Goal: Task Accomplishment & Management: Manage account settings

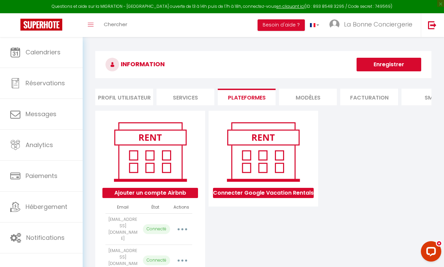
click at [114, 90] on li "Profil Utilisateur" at bounding box center [124, 97] width 58 height 17
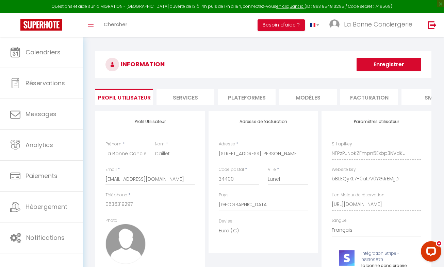
click at [244, 99] on li "Plateformes" at bounding box center [247, 97] width 58 height 17
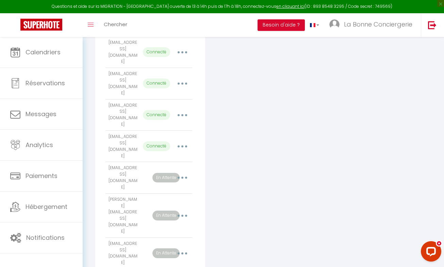
scroll to position [189, 0]
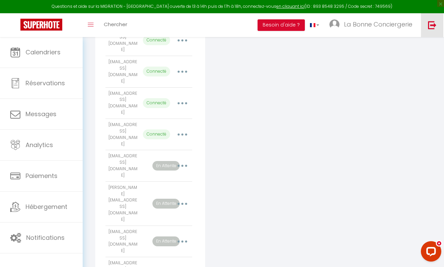
click at [429, 23] on img at bounding box center [432, 25] width 9 height 9
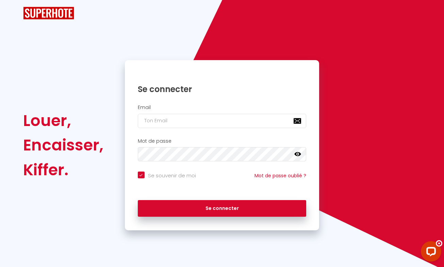
checkbox input "true"
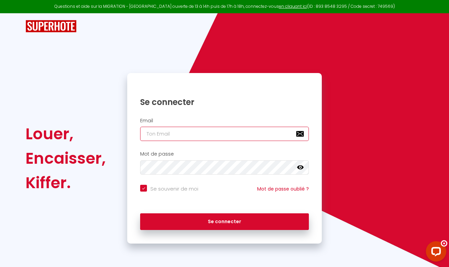
type input "[EMAIL_ADDRESS][DOMAIN_NAME]"
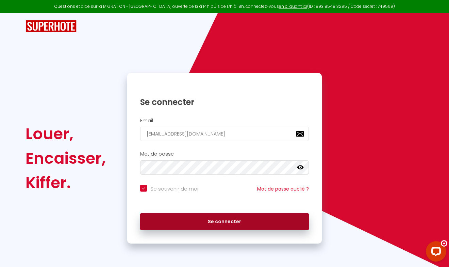
click at [216, 218] on button "Se connecter" at bounding box center [224, 222] width 169 height 17
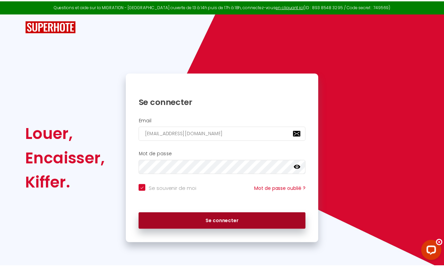
checkbox input "true"
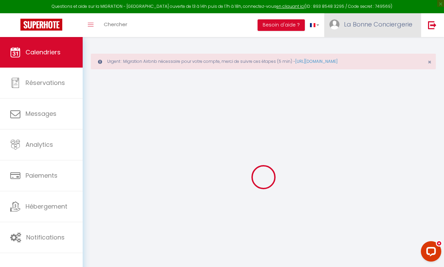
click at [358, 25] on span "La Bonne Conciergerie" at bounding box center [378, 24] width 68 height 9
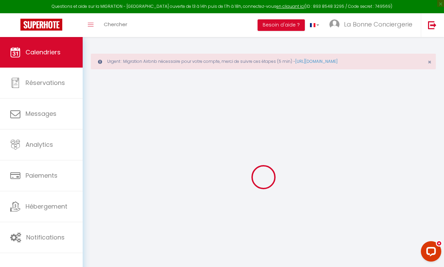
click at [0, 0] on link "Paramètres" at bounding box center [0, 0] width 0 height 0
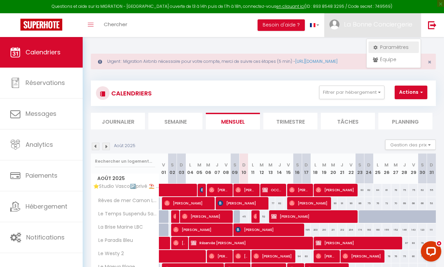
select select "fr"
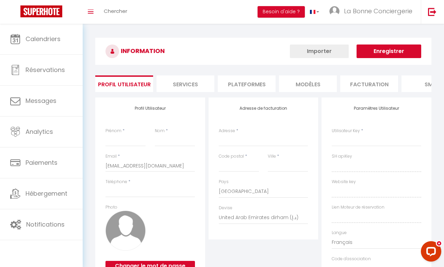
type input "La Bonne Conciergerie"
type input "Caillet"
type input "0636319297"
type input "[STREET_ADDRESS][PERSON_NAME]"
type input "34400"
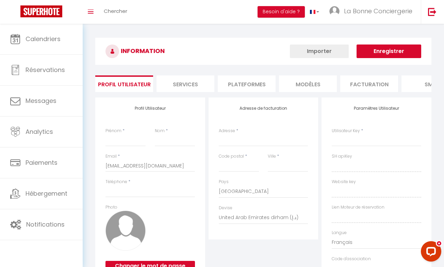
type input "Lunel"
select select "1"
select select "28"
type input "NFPzPJNpKZFmpn5Exbp3NVdKu"
type input "bBLEQyKL7H0at7V0YGJrEMjjD"
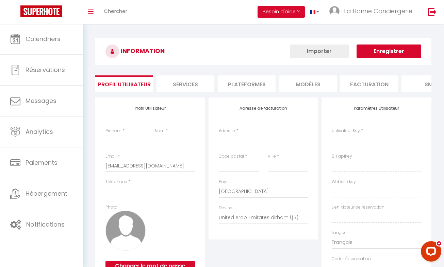
type input "[URL][DOMAIN_NAME]"
type input "FO27250"
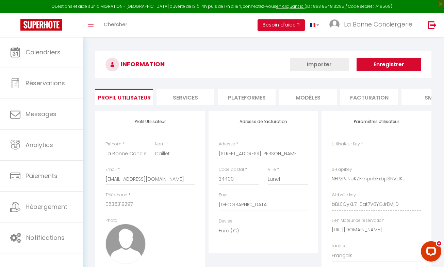
click at [261, 90] on li "Plateformes" at bounding box center [247, 97] width 58 height 17
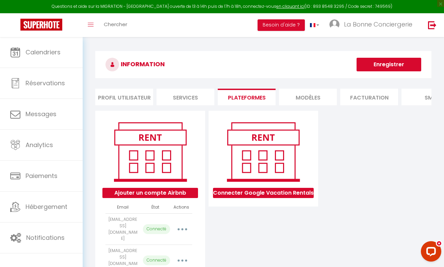
scroll to position [202, 0]
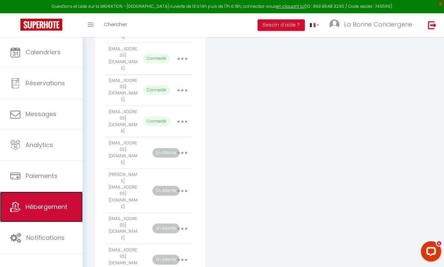
click at [62, 204] on span "Hébergement" at bounding box center [47, 207] width 42 height 9
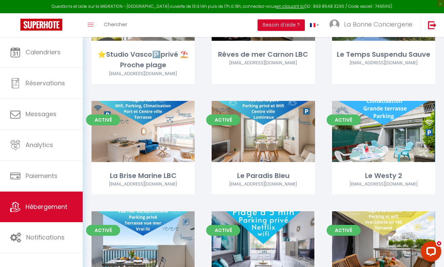
scroll to position [211, 0]
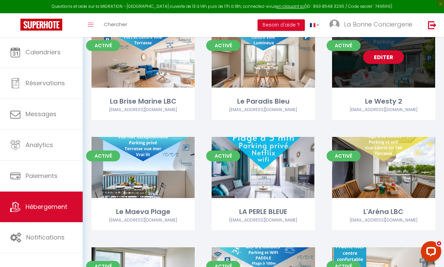
click at [382, 61] on link "Editer" at bounding box center [383, 57] width 41 height 14
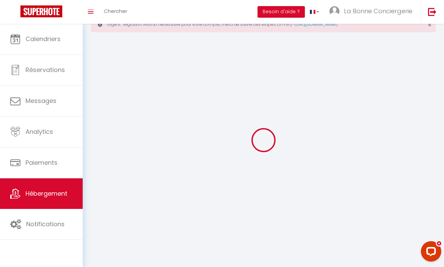
select select
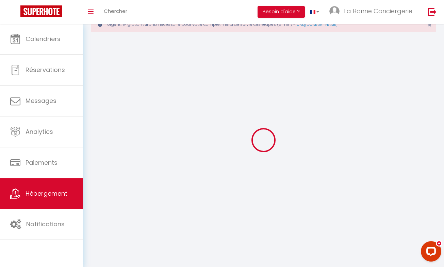
select select "1"
select select
checkbox input "false"
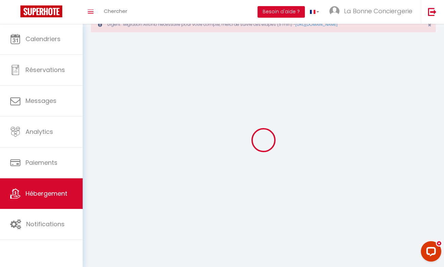
checkbox input "false"
select select "28"
select select
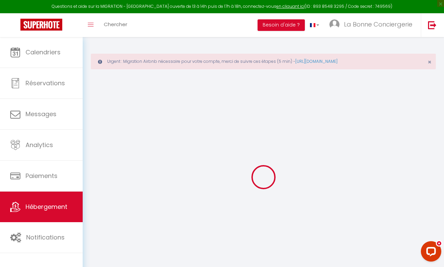
select select
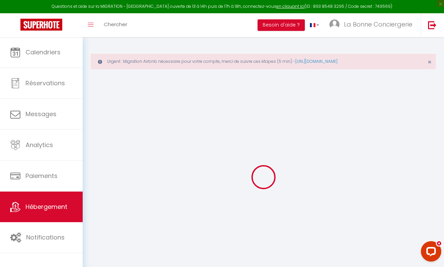
select select
checkbox input "false"
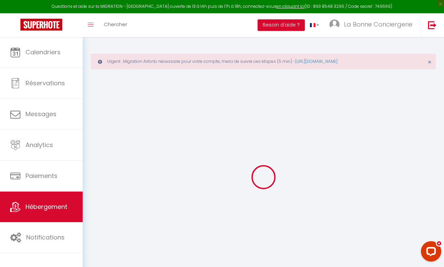
select select
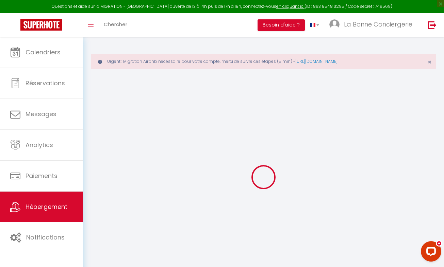
select select
checkbox input "false"
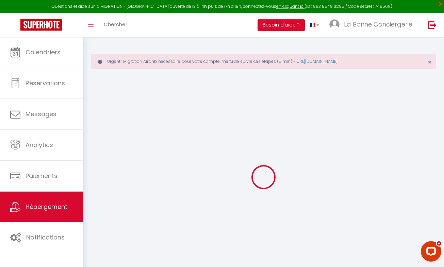
checkbox input "false"
select select
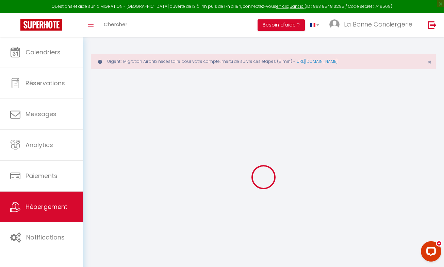
select select
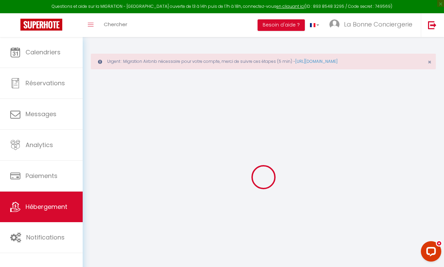
checkbox input "false"
select select
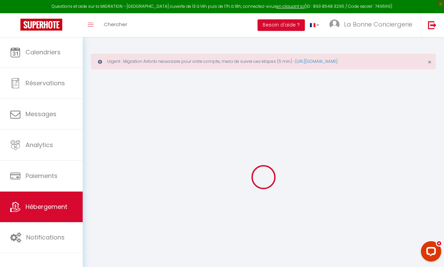
select select
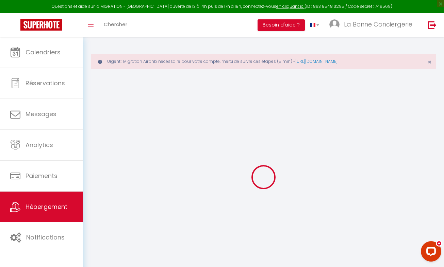
select select
checkbox input "false"
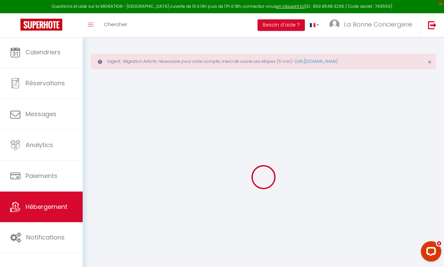
checkbox input "false"
select select
type input "Le Westy 2"
type input "Manon"
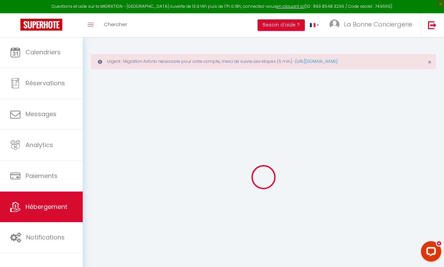
type input "Barbier"
type input "[STREET_ADDRESS]"
type input "70400"
type input "Tavey"
select select "2"
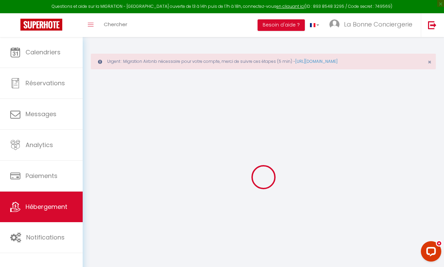
type input "39"
type input "59"
type input "1.44"
type input "250"
select select
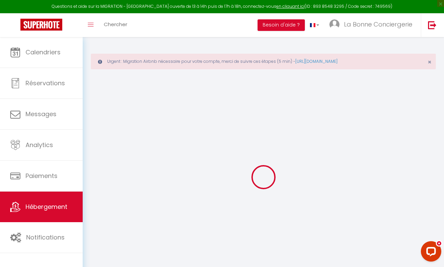
select select
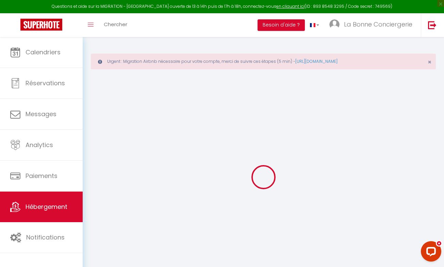
type input "[STREET_ADDRESS]"
type input "34280"
type input "La Grande Motte"
type input "[EMAIL_ADDRESS][DOMAIN_NAME]"
select select "1998"
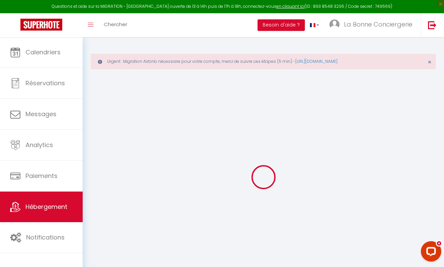
checkbox input "true"
checkbox input "false"
type input "24"
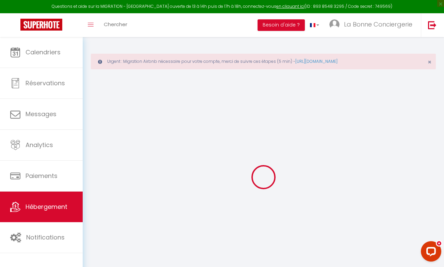
type input "59"
type input "0"
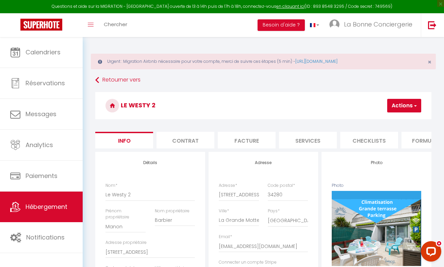
checkbox input "true"
checkbox input "false"
click at [295, 140] on li "Services" at bounding box center [308, 140] width 58 height 17
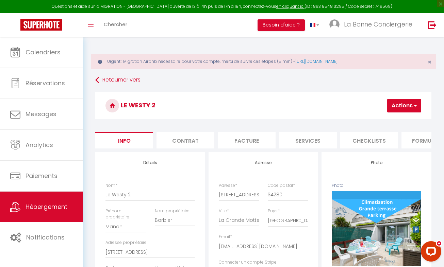
select select
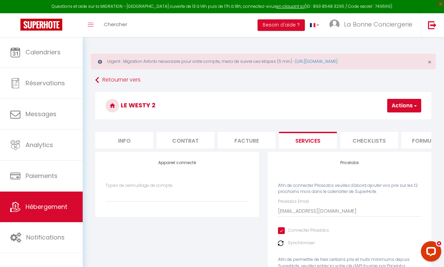
click at [379, 143] on li "Checklists" at bounding box center [369, 140] width 58 height 17
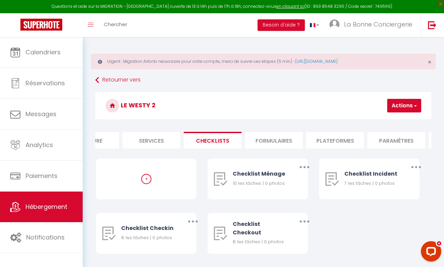
scroll to position [0, 158]
click at [338, 139] on li "Plateformes" at bounding box center [334, 140] width 58 height 17
select select
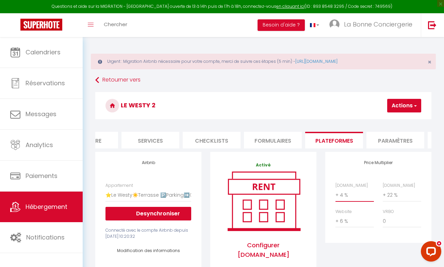
click at [362, 200] on select "0 + 1 % + 2 % + 3 % + 4 % + 5 % + 6 % + 7 % + 8 % + 9 %" at bounding box center [354, 195] width 38 height 13
select select "+ 18 %"
click at [335, 194] on select "0 + 1 % + 2 % + 3 % + 4 % + 5 % + 6 % + 7 % + 8 % + 9 %" at bounding box center [354, 195] width 38 height 13
select select
click at [396, 202] on select "0 + 1 % + 2 % + 3 % + 4 % + 5 % + 6 % + 7 % + 8 % + 9 %" at bounding box center [402, 195] width 38 height 13
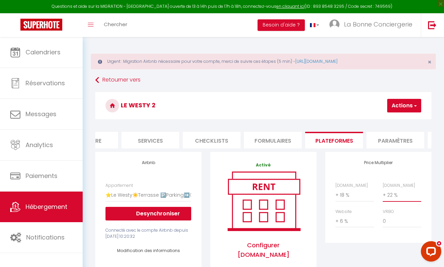
select select "+ 29 %"
click at [383, 194] on select "0 + 1 % + 2 % + 3 % + 4 % + 5 % + 6 % + 7 % + 8 % + 9 %" at bounding box center [402, 195] width 38 height 13
click at [401, 111] on button "Actions" at bounding box center [404, 106] width 34 height 14
click at [392, 119] on link "Enregistrer" at bounding box center [394, 120] width 54 height 9
click at [409, 108] on button "Actions" at bounding box center [404, 106] width 34 height 14
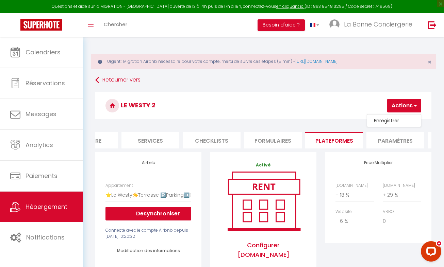
click at [390, 118] on link "Enregistrer" at bounding box center [394, 120] width 54 height 9
select select
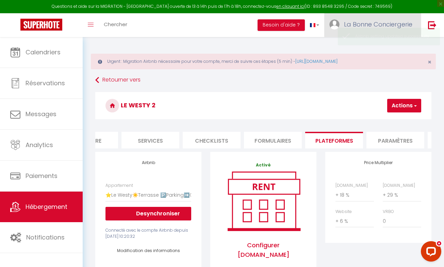
click at [357, 22] on span "La Bonne Conciergerie" at bounding box center [378, 24] width 68 height 9
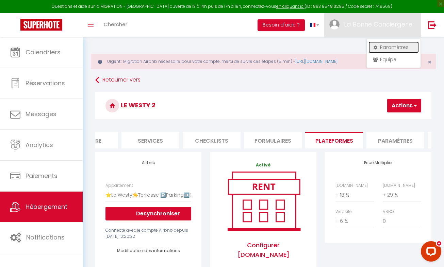
click at [386, 48] on link "Paramètres" at bounding box center [393, 48] width 50 height 12
select select "fr"
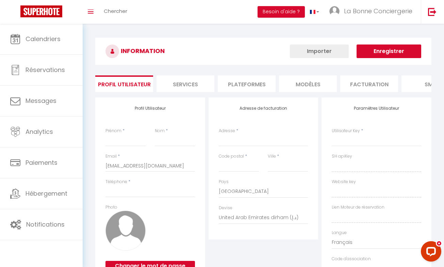
type input "La Bonne Conciergerie"
type input "Caillet"
type input "0636319297"
type input "[STREET_ADDRESS][PERSON_NAME]"
type input "34400"
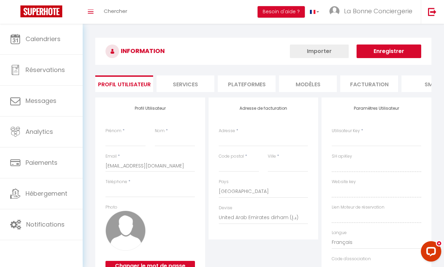
type input "Lunel"
select select "28"
type input "NFPzPJNpKZFmpn5Exbp3NVdKu"
type input "bBLEQyKL7H0at7V0YGJrEMjjD"
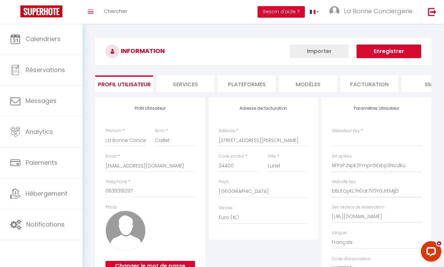
select select "fr"
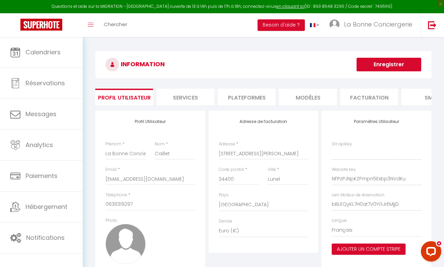
type input "NFPzPJNpKZFmpn5Exbp3NVdKu"
type input "bBLEQyKL7H0at7V0YGJrEMjjD"
type input "[URL][DOMAIN_NAME]"
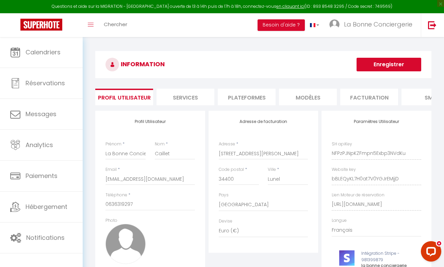
click at [251, 98] on li "Plateformes" at bounding box center [247, 97] width 58 height 17
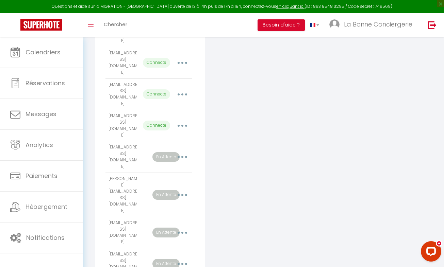
scroll to position [202, 0]
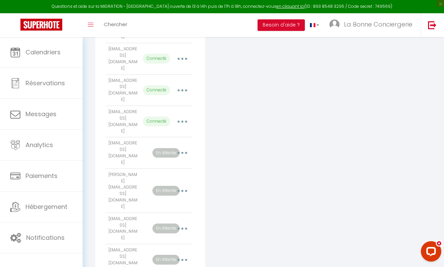
click at [181, 147] on button "button" at bounding box center [182, 153] width 18 height 13
click at [251, 127] on div "Connecter Google Vacation Rentals" at bounding box center [263, 130] width 113 height 443
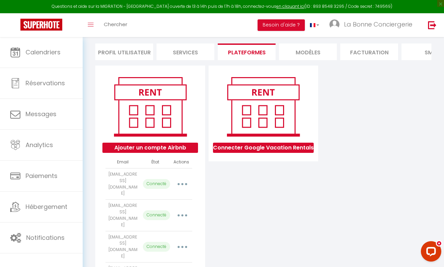
scroll to position [0, 0]
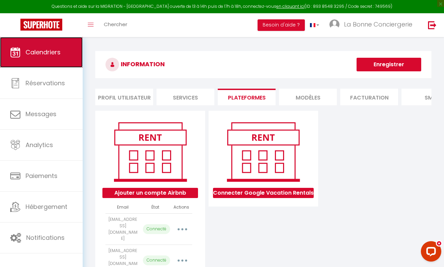
click at [39, 47] on link "Calendriers" at bounding box center [41, 52] width 83 height 31
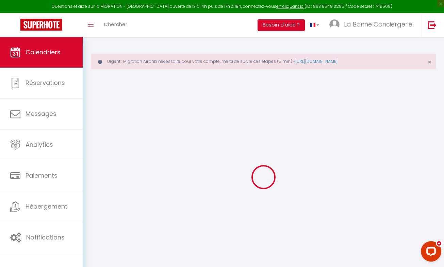
click at [443, 54] on div "Urgent : Migration Airbnb nécessaire pour votre compte, merci de suivre ces éta…" at bounding box center [263, 162] width 361 height 251
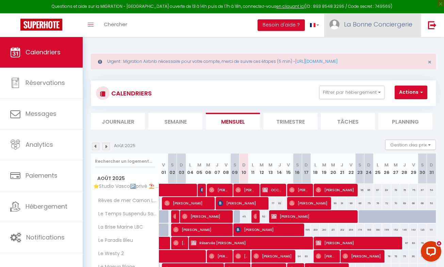
click at [367, 24] on span "La Bonne Conciergerie" at bounding box center [378, 24] width 68 height 9
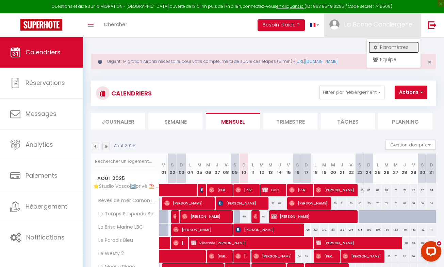
click at [386, 50] on link "Paramètres" at bounding box center [393, 48] width 50 height 12
select select "fr"
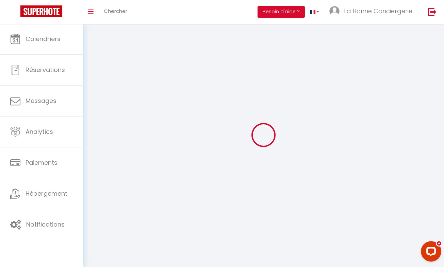
select select
type input "La Bonne Conciergerie"
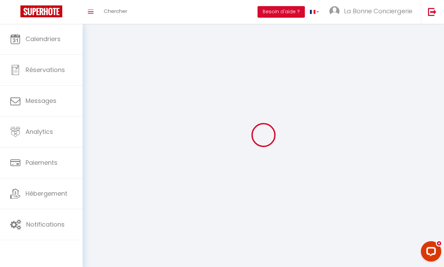
type input "Caillet"
type input "0636319297"
type input "[STREET_ADDRESS][PERSON_NAME]"
type input "34400"
type input "Lunel"
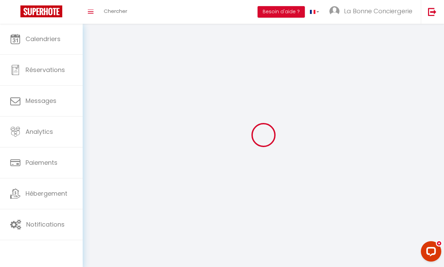
type input "NFPzPJNpKZFmpn5Exbp3NVdKu"
type input "bBLEQyKL7H0at7V0YGJrEMjjD"
type input "[URL][DOMAIN_NAME]"
type input "FO27250"
select select "28"
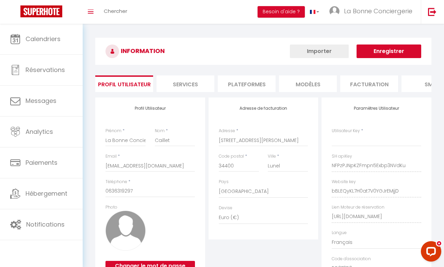
click at [236, 82] on li "Plateformes" at bounding box center [247, 84] width 58 height 17
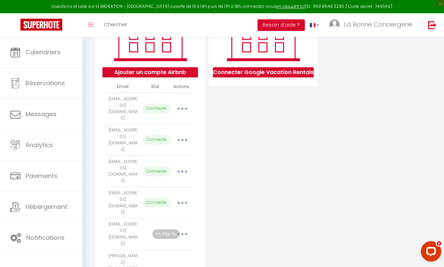
scroll to position [126, 0]
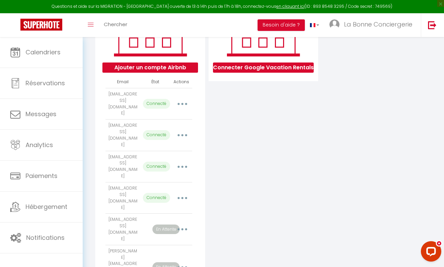
click at [179, 223] on button "button" at bounding box center [182, 229] width 18 height 13
click at [162, 265] on link "Reconnecter le compte" at bounding box center [151, 271] width 75 height 12
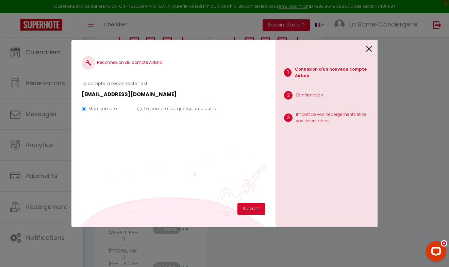
click at [372, 46] on icon at bounding box center [369, 49] width 6 height 10
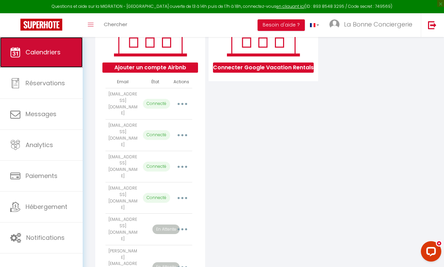
click at [53, 56] on span "Calendriers" at bounding box center [43, 52] width 35 height 9
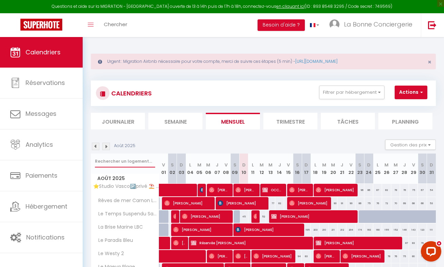
click at [128, 162] on input "text" at bounding box center [125, 161] width 60 height 12
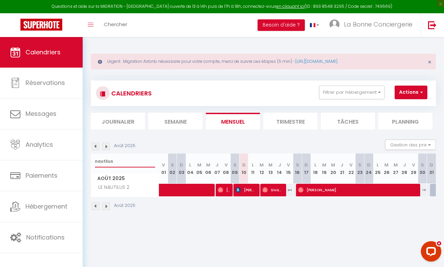
type input "nautilus"
click at [269, 191] on span "Sivapragasam Senthilkumaran" at bounding box center [272, 190] width 21 height 13
select select "OK"
select select "0"
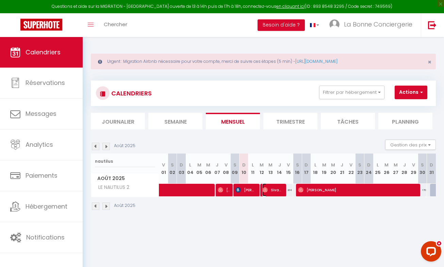
select select "0"
select select "1"
select select
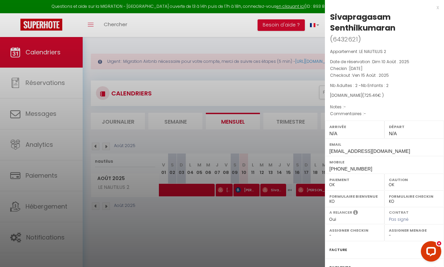
click at [207, 232] on div at bounding box center [222, 133] width 444 height 267
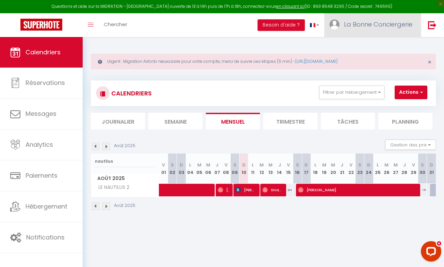
click at [367, 29] on link "La Bonne Conciergerie" at bounding box center [372, 25] width 97 height 24
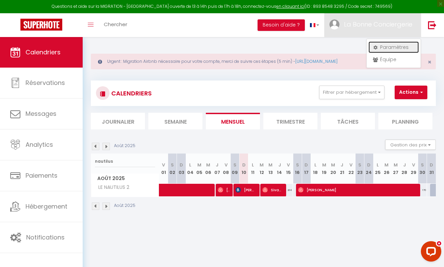
click at [406, 48] on link "Paramètres" at bounding box center [393, 48] width 50 height 12
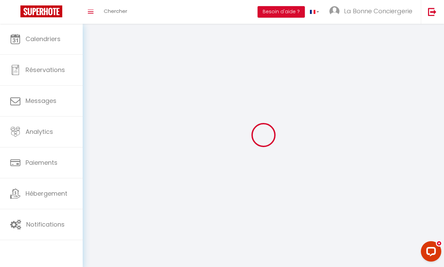
select select
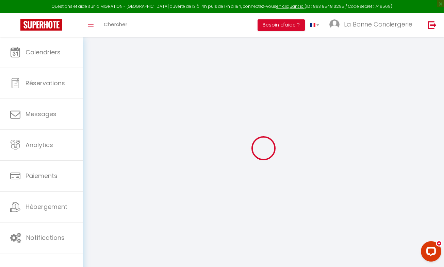
type input "La Bonne Conciergerie"
type input "Caillet"
type input "0636319297"
type input "[STREET_ADDRESS][PERSON_NAME]"
type input "34400"
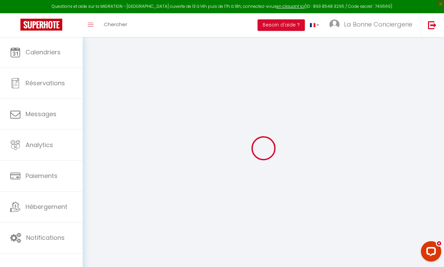
type input "Lunel"
select select "28"
type input "NFPzPJNpKZFmpn5Exbp3NVdKu"
type input "bBLEQyKL7H0at7V0YGJrEMjjD"
type input "[URL][DOMAIN_NAME]"
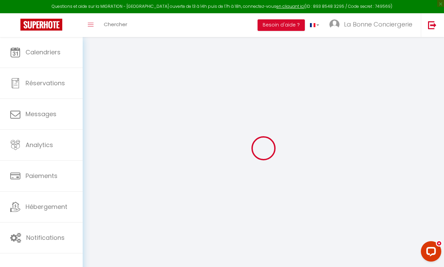
type input "FO27250"
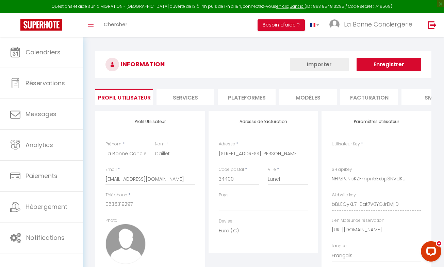
type input "NFPzPJNpKZFmpn5Exbp3NVdKu"
type input "bBLEQyKL7H0at7V0YGJrEMjjD"
type input "[URL][DOMAIN_NAME]"
select select "fr"
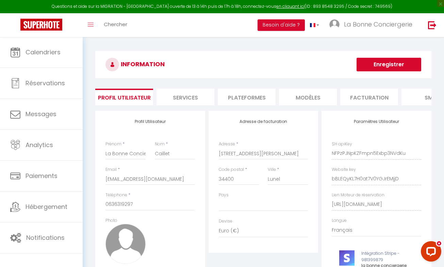
click at [244, 99] on li "Plateformes" at bounding box center [247, 97] width 58 height 17
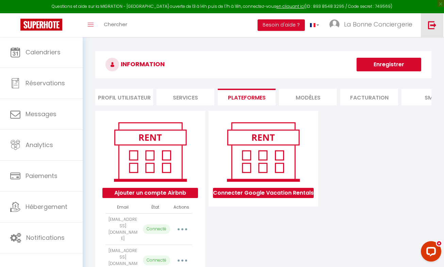
click at [431, 29] on link at bounding box center [432, 25] width 22 height 24
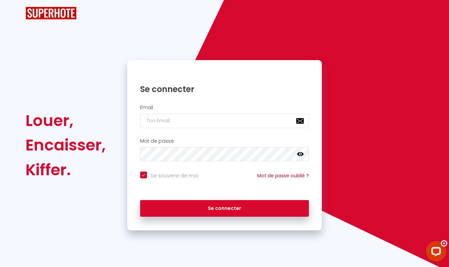
checkbox input "true"
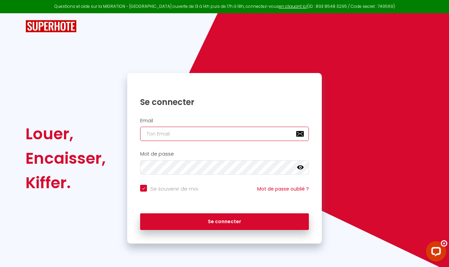
type input "[EMAIL_ADDRESS][DOMAIN_NAME]"
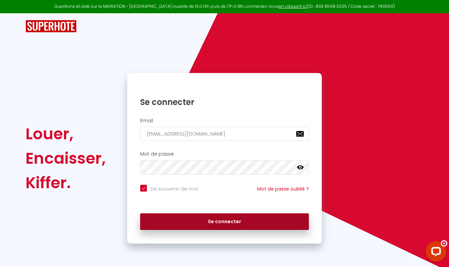
click at [195, 219] on button "Se connecter" at bounding box center [224, 222] width 169 height 17
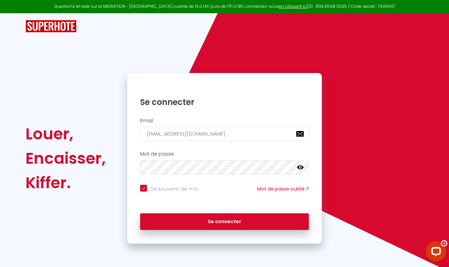
checkbox input "true"
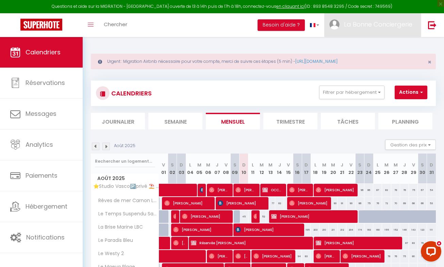
click at [369, 23] on span "La Bonne Conciergerie" at bounding box center [378, 24] width 68 height 9
click at [389, 46] on link "Paramètres" at bounding box center [393, 48] width 50 height 12
select select "fr"
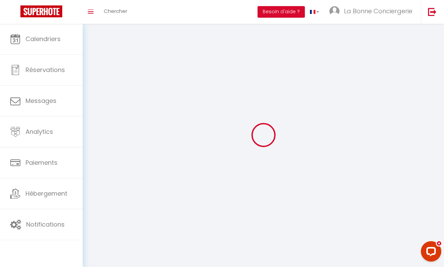
type input "La Bonne Conciergerie"
type input "Caillet"
type input "0636319297"
type input "[STREET_ADDRESS][PERSON_NAME]"
type input "34400"
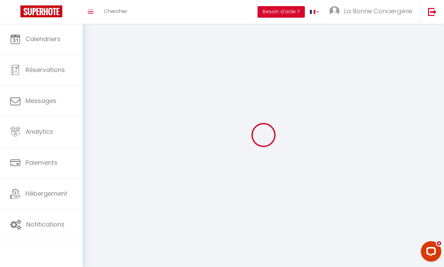
type input "Lunel"
type input "NFPzPJNpKZFmpn5Exbp3NVdKu"
type input "bBLEQyKL7H0at7V0YGJrEMjjD"
type input "[URL][DOMAIN_NAME]"
type input "FO27250"
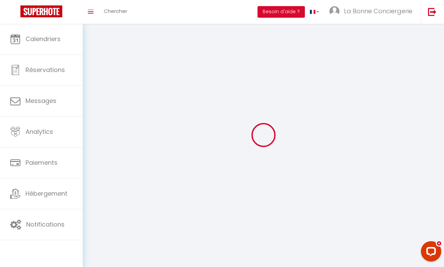
select select "28"
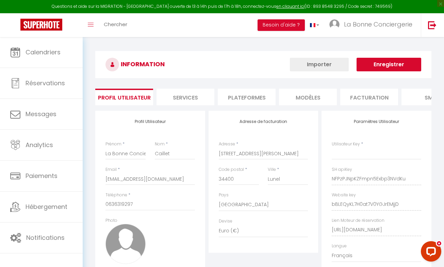
type input "NFPzPJNpKZFmpn5Exbp3NVdKu"
type input "bBLEQyKL7H0at7V0YGJrEMjjD"
type input "[URL][DOMAIN_NAME]"
select select "fr"
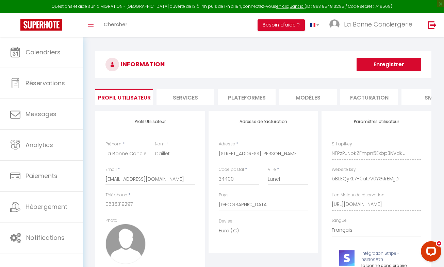
click at [234, 94] on li "Plateformes" at bounding box center [247, 97] width 58 height 17
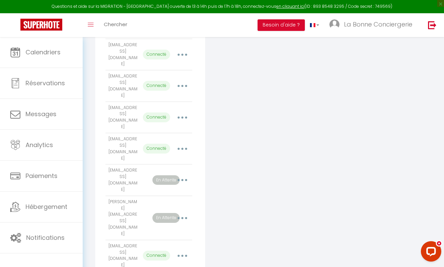
scroll to position [177, 0]
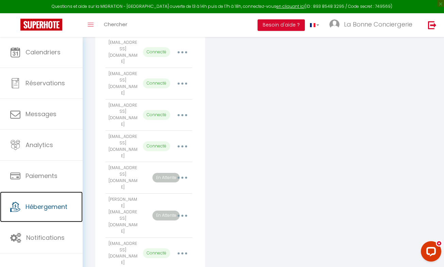
click at [29, 213] on link "Hébergement" at bounding box center [41, 207] width 83 height 31
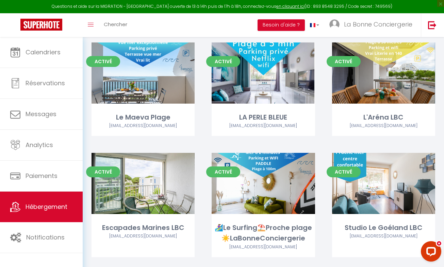
scroll to position [309, 0]
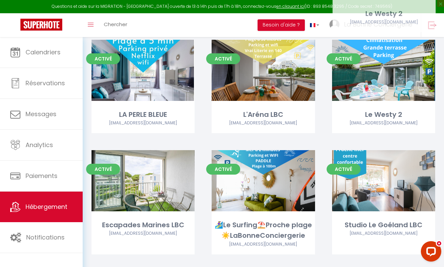
drag, startPoint x: 443, startPoint y: 38, endPoint x: 443, endPoint y: 47, distance: 9.5
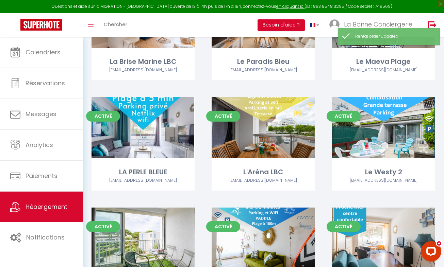
scroll to position [249, 0]
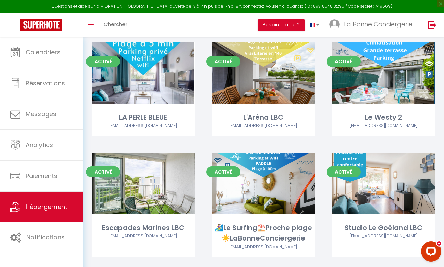
scroll to position [346, 0]
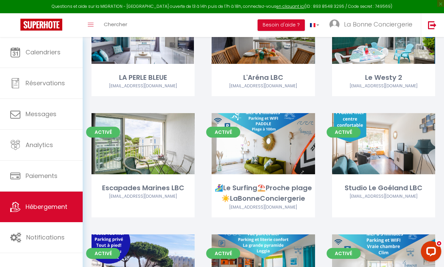
click at [443, 40] on div "Activé Editer Le Westy 2 [EMAIL_ADDRESS][DOMAIN_NAME]" at bounding box center [384, 58] width 120 height 111
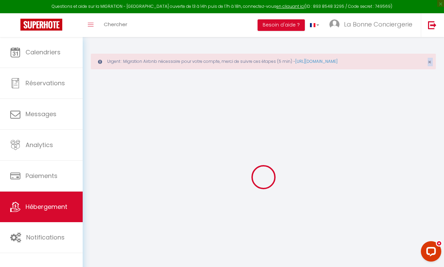
click at [443, 40] on div "Urgent : Migration Airbnb nécessaire pour votre compte, merci de suivre ces éta…" at bounding box center [263, 162] width 361 height 251
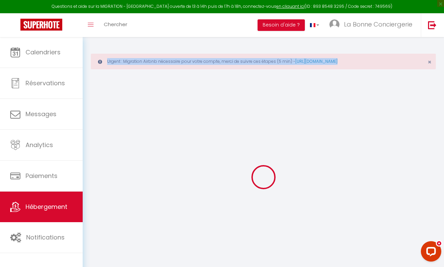
click at [443, 40] on div "Urgent : Migration Airbnb nécessaire pour votre compte, merci de suivre ces éta…" at bounding box center [263, 162] width 361 height 251
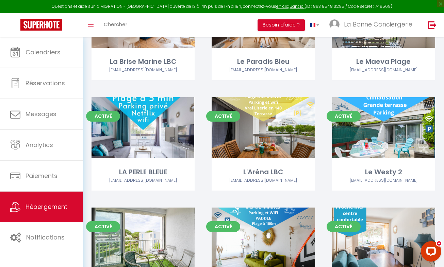
scroll to position [238, 0]
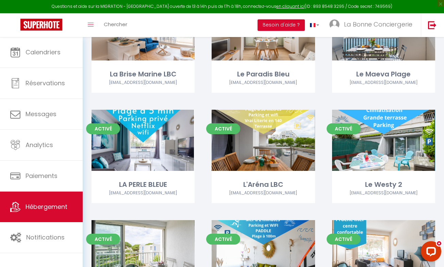
click at [442, 37] on div "Activé Editer Le Maeva Plage [EMAIL_ADDRESS][DOMAIN_NAME]" at bounding box center [384, 54] width 120 height 111
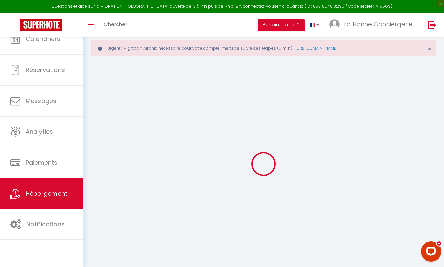
select select
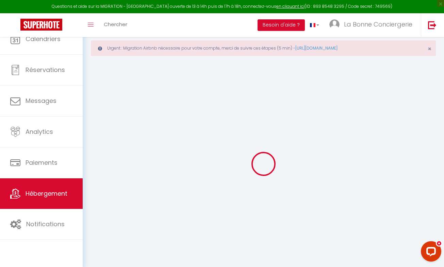
select select "1"
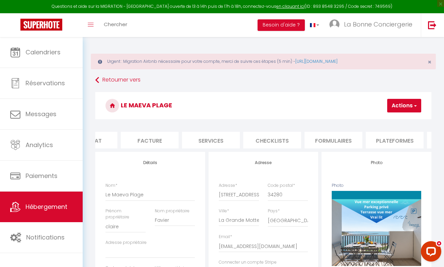
scroll to position [0, 130]
click at [312, 139] on li "Formulaires" at bounding box center [300, 140] width 58 height 17
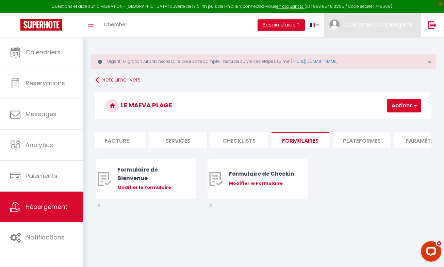
click at [393, 17] on link "La Bonne Conciergerie" at bounding box center [372, 25] width 97 height 24
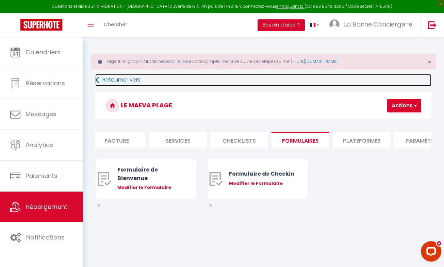
click at [99, 82] on link "Retourner vers" at bounding box center [263, 80] width 336 height 12
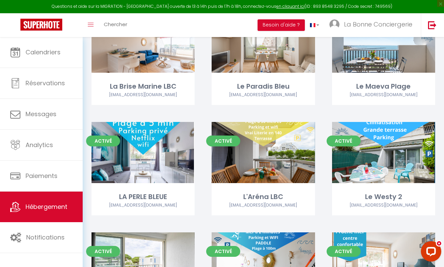
scroll to position [239, 0]
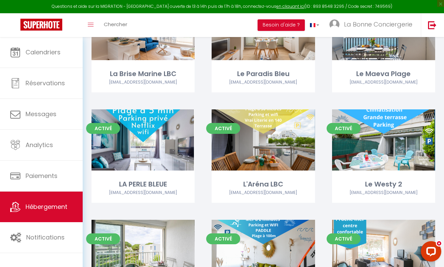
click at [261, 141] on link "Editer" at bounding box center [263, 140] width 41 height 14
click at [260, 142] on link "Editer" at bounding box center [263, 140] width 41 height 14
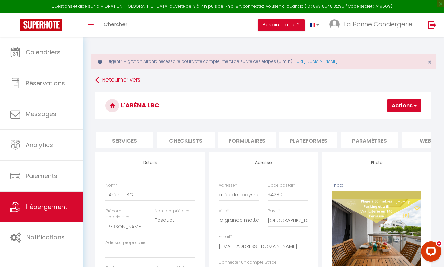
scroll to position [0, 198]
click at [302, 144] on li "Plateformes" at bounding box center [294, 140] width 58 height 17
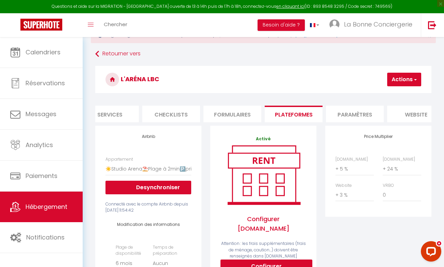
scroll to position [47, 0]
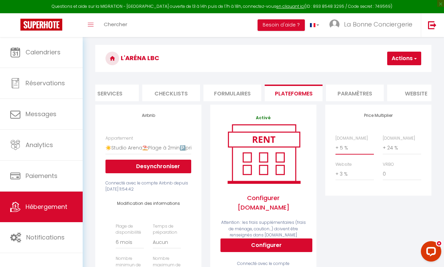
click at [351, 154] on select "0 + 1 % + 2 % + 3 % + 4 % + 5 % + 6 % + 7 % + 8 % + 9 %" at bounding box center [354, 148] width 38 height 13
click at [335, 147] on select "0 + 1 % + 2 % + 3 % + 4 % + 5 % + 6 % + 7 % + 8 % + 9 %" at bounding box center [354, 148] width 38 height 13
click at [394, 151] on select "0 + 1 % + 2 % + 3 % + 4 % + 5 % + 6 % + 7 % + 8 % + 9 %" at bounding box center [402, 148] width 38 height 13
click at [383, 147] on select "0 + 1 % + 2 % + 3 % + 4 % + 5 % + 6 % + 7 % + 8 % + 9 %" at bounding box center [402, 148] width 38 height 13
click at [350, 180] on select "0 + 1 % + 2 % + 3 % + 4 % + 5 % + 6 % + 7 % + 8 % + 9 %" at bounding box center [354, 174] width 38 height 13
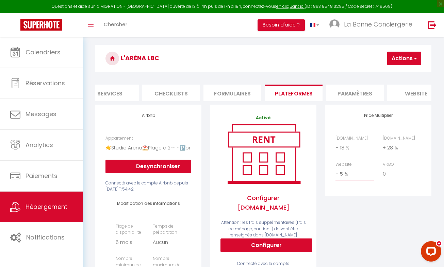
click at [335, 172] on select "0 + 1 % + 2 % + 3 % + 4 % + 5 % + 6 % + 7 % + 8 % + 9 %" at bounding box center [354, 174] width 38 height 13
click at [409, 59] on button "Actions" at bounding box center [404, 59] width 34 height 14
click at [384, 75] on link "Enregistrer" at bounding box center [394, 73] width 54 height 9
